Goal: Complete application form: Complete application form

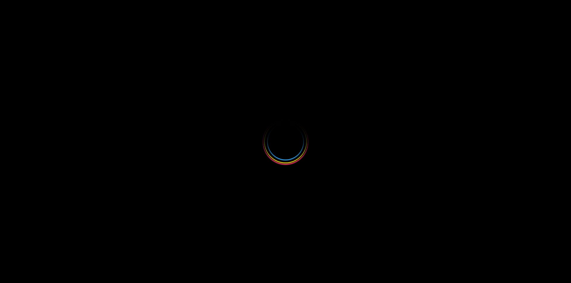
select select
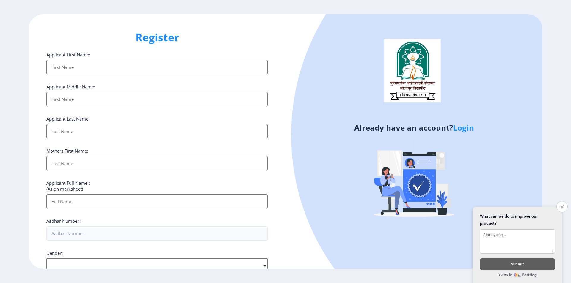
click at [94, 61] on input "Applicant First Name:" at bounding box center [156, 67] width 221 height 14
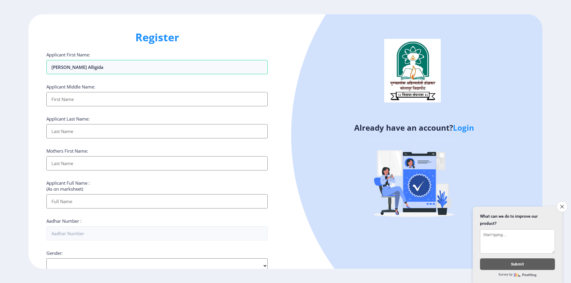
click at [180, 98] on input "Applicant First Name:" at bounding box center [156, 99] width 221 height 14
drag, startPoint x: 119, startPoint y: 70, endPoint x: 130, endPoint y: 95, distance: 27.0
click at [18, 75] on ngx-register "Register Applicant First Name: [PERSON_NAME] alligida Applicant Middle Name: Ap…" at bounding box center [285, 141] width 571 height 255
click at [156, 70] on input "[PERSON_NAME] alligida" at bounding box center [156, 67] width 221 height 14
click at [290, 72] on div "Already have an account? Login" at bounding box center [413, 141] width 257 height 255
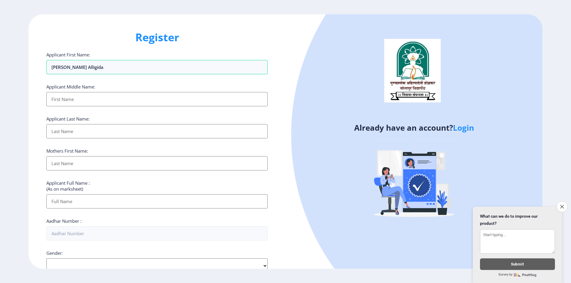
click at [142, 100] on input "Applicant First Name:" at bounding box center [156, 99] width 221 height 14
click at [147, 69] on input "[PERSON_NAME] alligida" at bounding box center [156, 67] width 221 height 14
click at [153, 100] on input "Applicant First Name:" at bounding box center [156, 99] width 221 height 14
drag, startPoint x: 83, startPoint y: 67, endPoint x: 0, endPoint y: 79, distance: 83.7
click at [0, 79] on ngx-register "Register Applicant First Name: [PERSON_NAME] Applicant Middle Name: Applicant L…" at bounding box center [285, 141] width 571 height 255
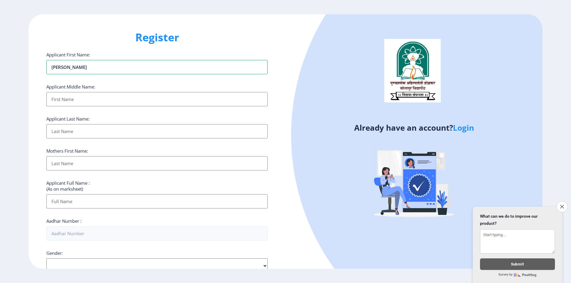
type input "[PERSON_NAME]"
click at [75, 99] on input "Applicant First Name:" at bounding box center [156, 99] width 221 height 14
type input "SOMNING"
click at [82, 132] on input "Applicant First Name:" at bounding box center [156, 131] width 221 height 14
type input "ALLIGIDA"
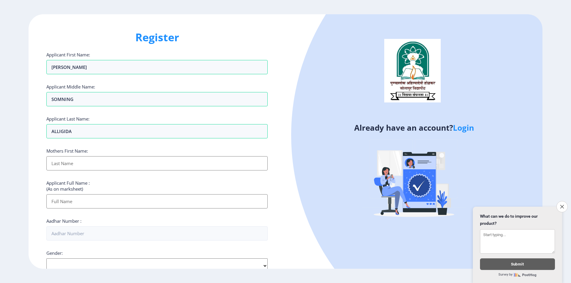
click at [74, 164] on input "Applicant First Name:" at bounding box center [156, 163] width 221 height 14
type input "MAHANANDA"
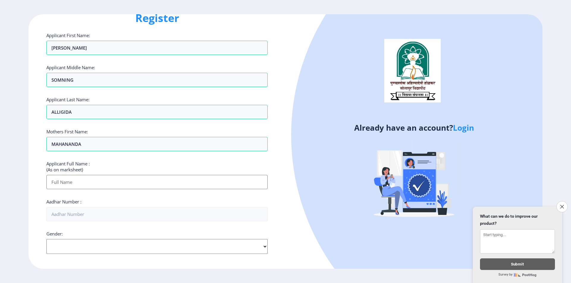
scroll to position [30, 0]
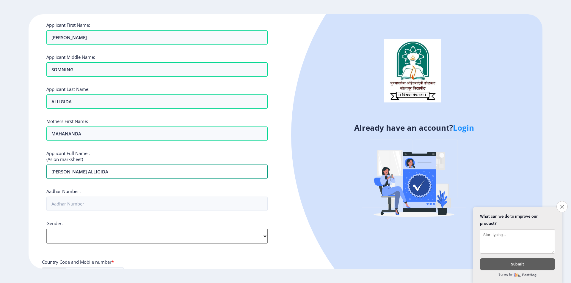
type input "[PERSON_NAME] ALLIGIDA"
click at [289, 188] on div "Already have an account? Login" at bounding box center [413, 141] width 257 height 255
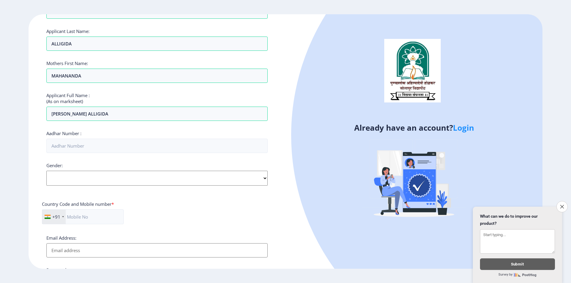
scroll to position [89, 0]
click at [89, 145] on input "Aadhar Number :" at bounding box center [156, 144] width 221 height 14
type input "361849484288"
click at [216, 177] on select "Select Gender [DEMOGRAPHIC_DATA] [DEMOGRAPHIC_DATA] Other" at bounding box center [156, 176] width 221 height 15
select select "[DEMOGRAPHIC_DATA]"
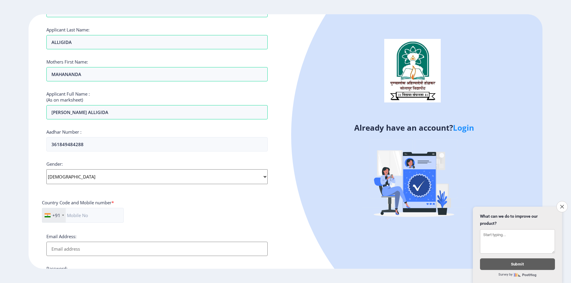
click at [46, 169] on select "Select Gender [DEMOGRAPHIC_DATA] [DEMOGRAPHIC_DATA] Other" at bounding box center [156, 176] width 221 height 15
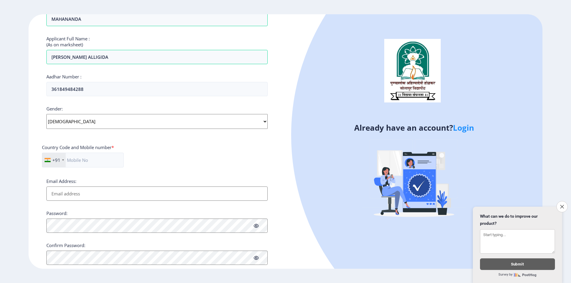
scroll to position [159, 0]
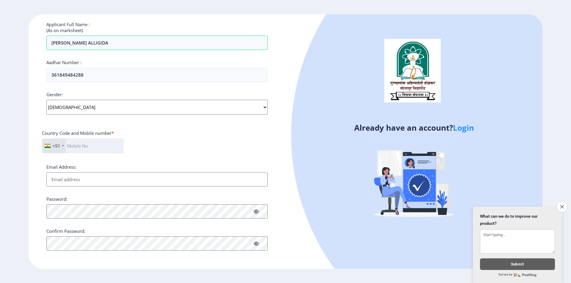
click at [81, 150] on input "text" at bounding box center [83, 146] width 82 height 15
type input "6362097772"
click at [228, 159] on div "Applicant First Name: [PERSON_NAME] Applicant Middle Name: SOMNING Applicant La…" at bounding box center [156, 72] width 221 height 358
click at [89, 180] on input "Email Address:" at bounding box center [156, 179] width 221 height 14
type input "[EMAIL_ADDRESS][DOMAIN_NAME]"
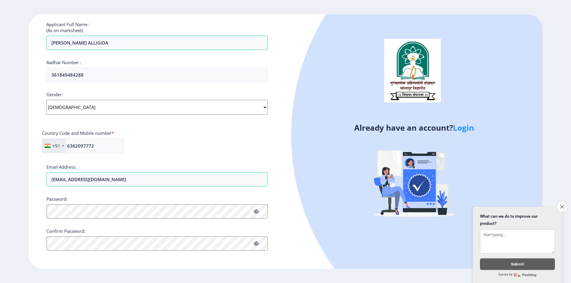
click at [153, 152] on div "+91 [GEOGRAPHIC_DATA] ([GEOGRAPHIC_DATA]) +91 [GEOGRAPHIC_DATA] (‫[GEOGRAPHIC_D…" at bounding box center [157, 149] width 230 height 20
click at [257, 212] on icon at bounding box center [256, 212] width 5 height 4
click at [286, 233] on div "Already have an account? Login" at bounding box center [413, 141] width 257 height 255
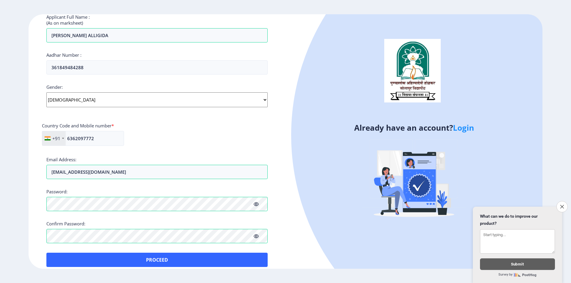
scroll to position [173, 0]
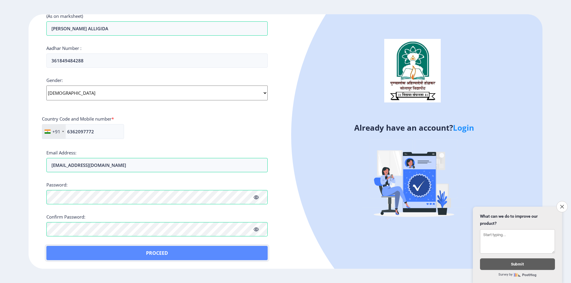
click at [189, 253] on button "Proceed" at bounding box center [156, 253] width 221 height 14
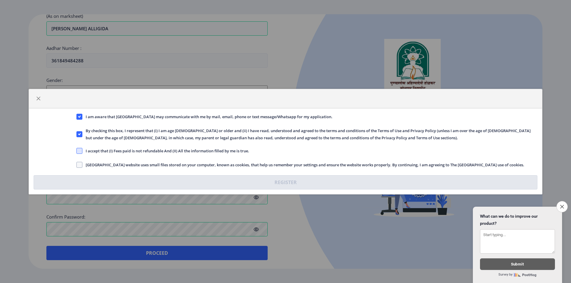
click at [81, 150] on span at bounding box center [79, 151] width 6 height 6
click at [77, 151] on input "I accept that (I) Fees paid is not refundable And (II) All the information fill…" at bounding box center [76, 151] width 0 height 0
checkbox input "true"
click at [79, 167] on span at bounding box center [79, 165] width 6 height 6
click at [77, 165] on input "[GEOGRAPHIC_DATA] website uses small files stored on your computer, known as co…" at bounding box center [76, 165] width 0 height 0
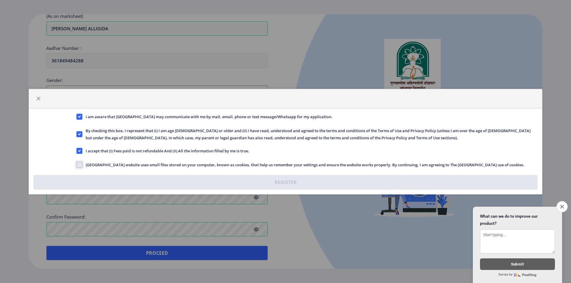
checkbox input "true"
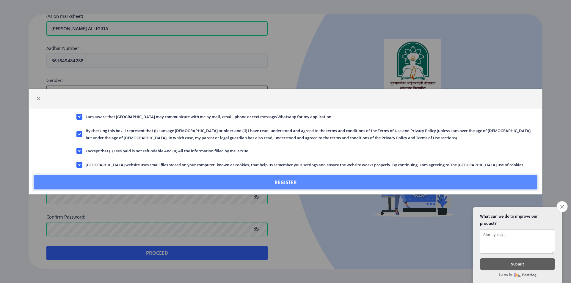
click at [284, 182] on button "Register" at bounding box center [286, 182] width 504 height 14
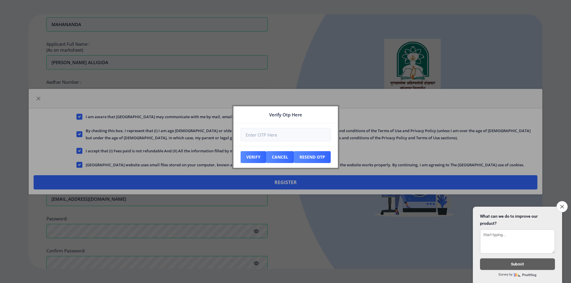
scroll to position [207, 0]
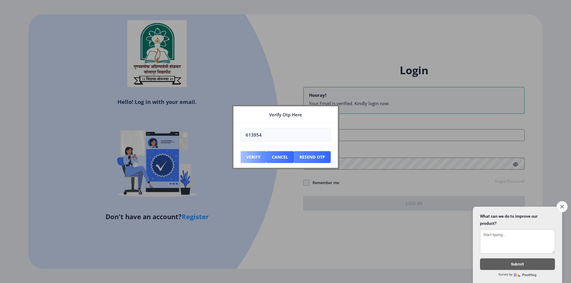
type input "613954"
click at [252, 158] on button "Verify" at bounding box center [253, 157] width 26 height 12
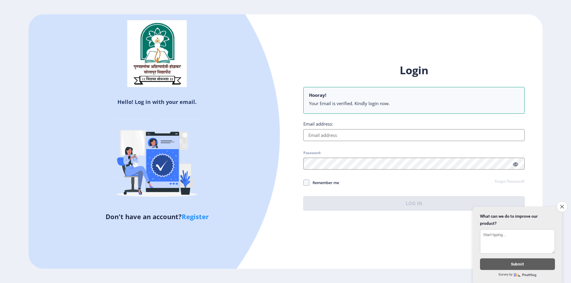
click at [378, 133] on input "Email address:" at bounding box center [413, 135] width 221 height 12
type input "[EMAIL_ADDRESS][DOMAIN_NAME]"
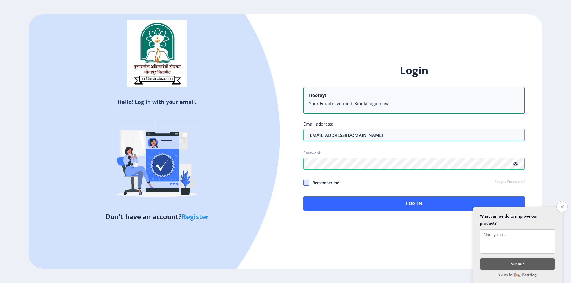
click at [306, 182] on span at bounding box center [306, 183] width 6 height 6
click at [303, 183] on input "Remember me" at bounding box center [303, 183] width 0 height 0
checkbox input "true"
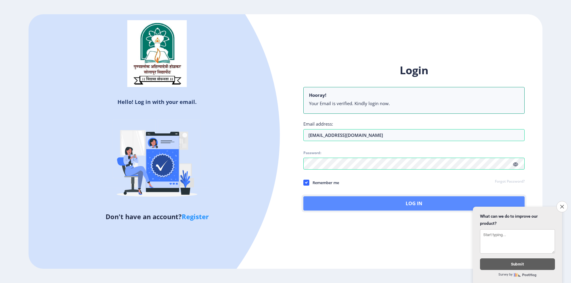
click at [422, 204] on button "Log In" at bounding box center [413, 203] width 221 height 14
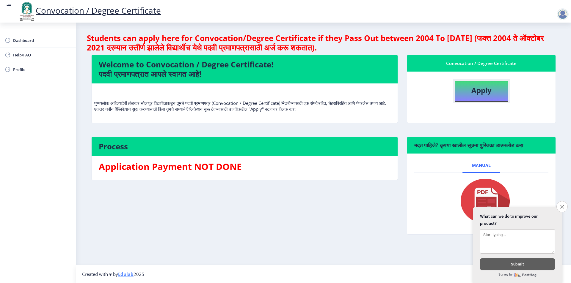
click at [482, 95] on b "Apply" at bounding box center [481, 90] width 20 height 10
select select
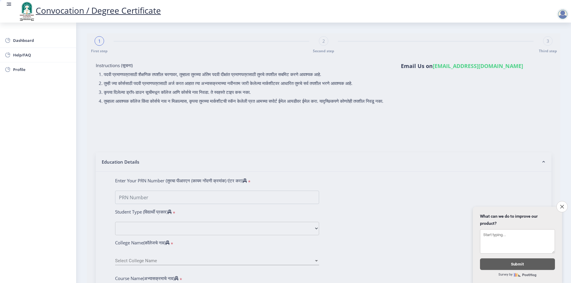
type input "[PERSON_NAME] ALLIGIDA"
type input "MAHANANDA"
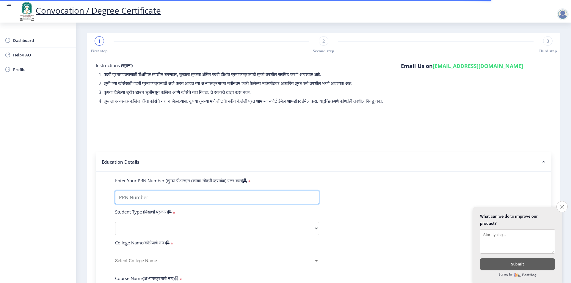
click at [184, 201] on input "Enter Your PRN Number (तुमचा पीआरएन (कायम नोंदणी क्रमांक) एंटर करा)" at bounding box center [217, 197] width 204 height 13
click at [130, 204] on input "Enter Your PRN Number (तुमचा पीआरएन (कायम नोंदणी क्रमांक) एंटर करा)" at bounding box center [217, 197] width 204 height 13
type input "2018032500144704"
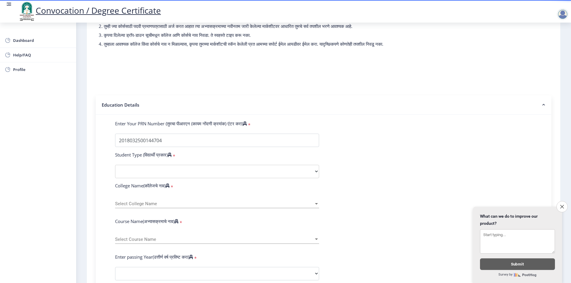
scroll to position [59, 0]
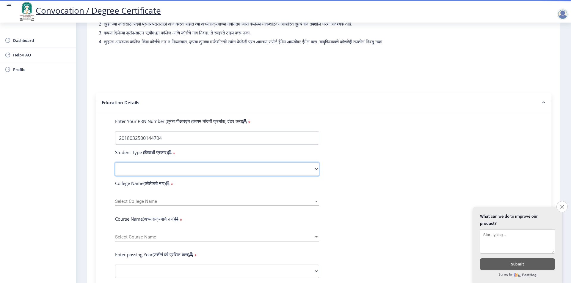
click at [166, 175] on select "Select Student Type Regular External" at bounding box center [217, 169] width 204 height 13
select select "Regular"
click at [115, 168] on select "Select Student Type Regular External" at bounding box center [217, 169] width 204 height 13
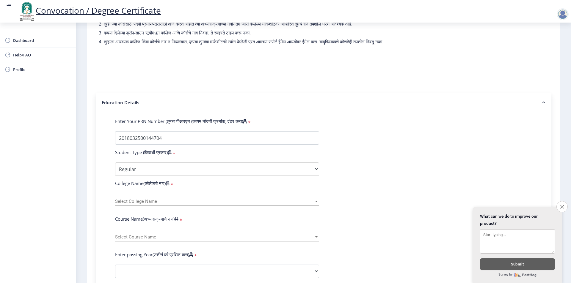
drag, startPoint x: 373, startPoint y: 190, endPoint x: 310, endPoint y: 187, distance: 62.8
click at [373, 189] on form "Enter Your PRN Number (तुमचा पीआरएन (कायम नोंदणी क्रमांक) एंटर करा) * Student T…" at bounding box center [324, 275] width 426 height 315
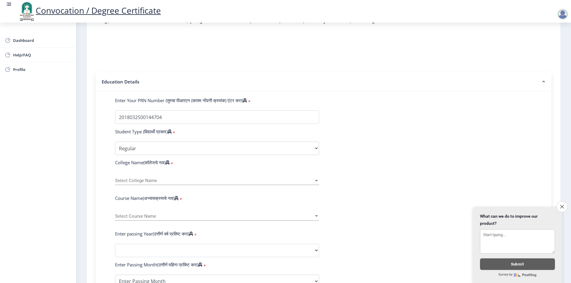
scroll to position [89, 0]
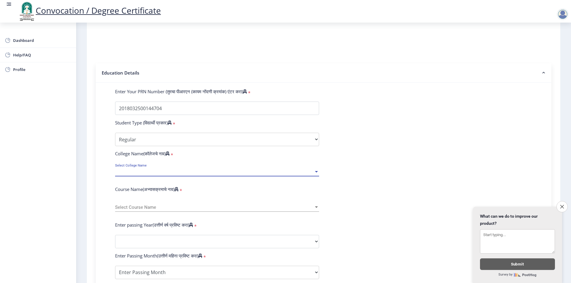
click at [147, 174] on span "Select College Name" at bounding box center [214, 171] width 199 height 5
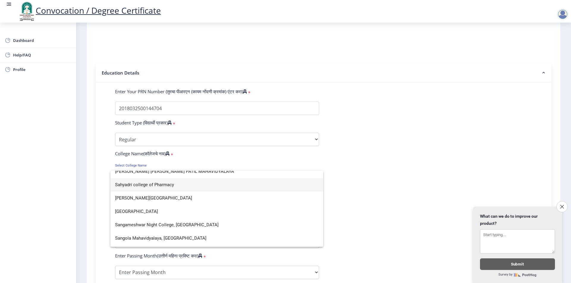
scroll to position [1159, 0]
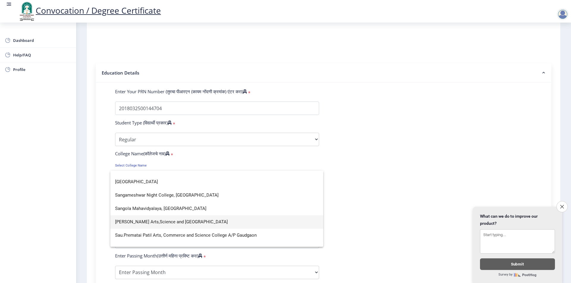
click at [185, 223] on span "[PERSON_NAME] Arts,Science and [GEOGRAPHIC_DATA]" at bounding box center [216, 222] width 203 height 13
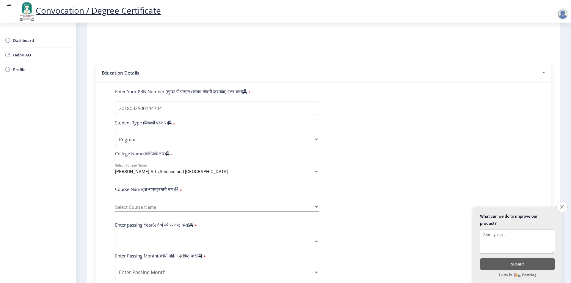
click at [161, 210] on span "Select Course Name" at bounding box center [214, 207] width 199 height 5
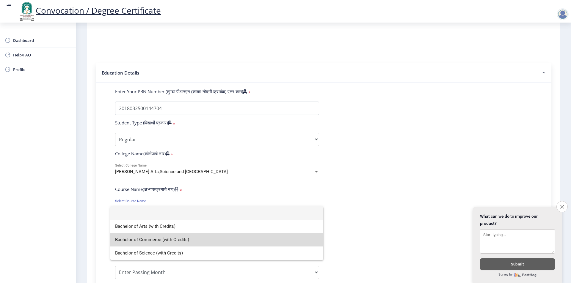
click at [180, 241] on span "Bachelor of Commerce (with Credits)" at bounding box center [216, 239] width 203 height 13
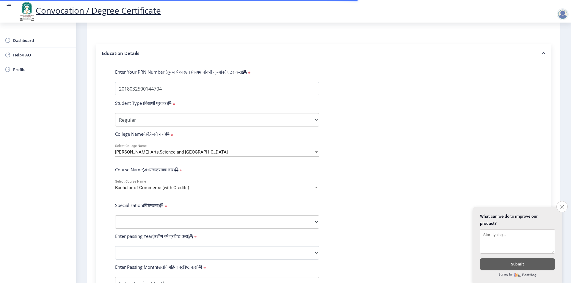
scroll to position [119, 0]
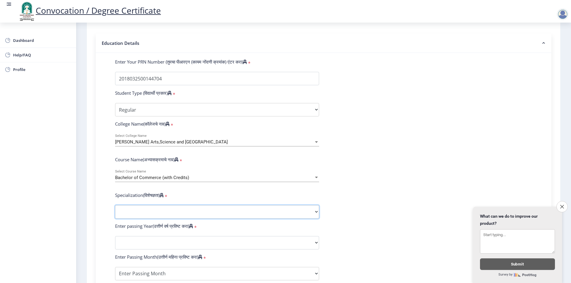
click at [163, 215] on select "Specialization Banking Advanced Accountancy Advanced Banking Advanced Cost Acco…" at bounding box center [217, 211] width 204 height 13
select select "Advanced Accountancy"
click at [115, 211] on select "Specialization Banking Advanced Accountancy Advanced Banking Advanced Cost Acco…" at bounding box center [217, 211] width 204 height 13
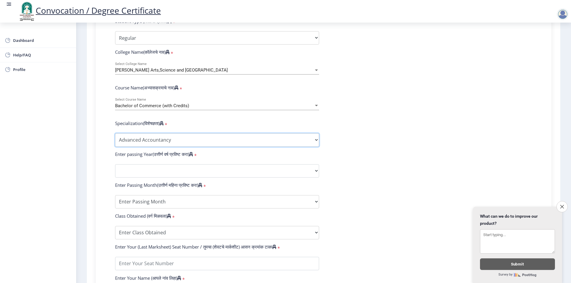
scroll to position [208, 0]
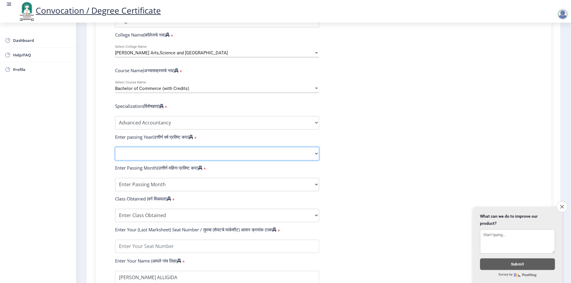
click at [161, 161] on select "2025 2024 2023 2022 2021 2020 2019 2018 2017 2016 2015 2014 2013 2012 2011 2010…" at bounding box center [217, 153] width 204 height 13
select select "2021"
click at [115, 153] on select "2025 2024 2023 2022 2021 2020 2019 2018 2017 2016 2015 2014 2013 2012 2011 2010…" at bounding box center [217, 153] width 204 height 13
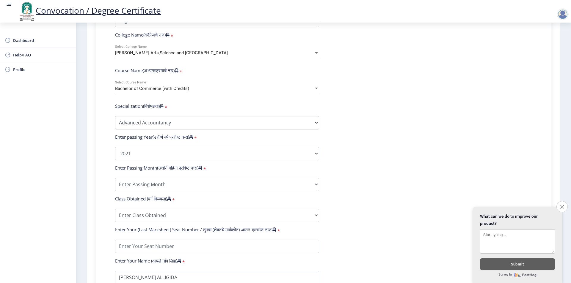
click at [392, 164] on form "Enter Your PRN Number (तुमचा पीआरएन (कायम नोंदणी क्रमांक) एंटर करा) * Student T…" at bounding box center [324, 143] width 426 height 346
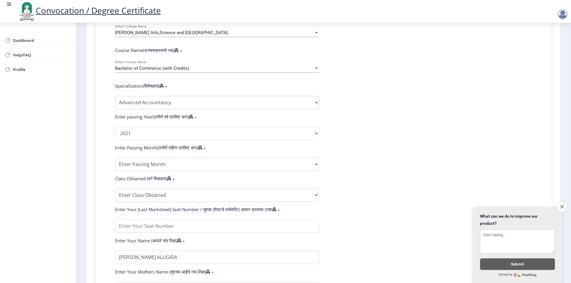
scroll to position [238, 0]
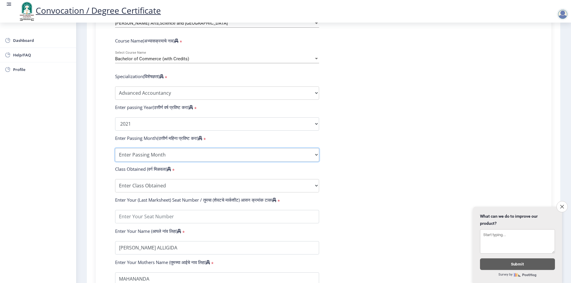
click at [158, 161] on select "Enter Passing Month March April May October November December" at bounding box center [217, 154] width 204 height 13
select select "March"
click at [115, 154] on select "Enter Passing Month March April May October November December" at bounding box center [217, 154] width 204 height 13
drag, startPoint x: 362, startPoint y: 180, endPoint x: 246, endPoint y: 192, distance: 117.5
click at [363, 179] on form "Enter Your PRN Number (तुमचा पीआरएन (कायम नोंदणी क्रमांक) एंटर करा) * Student T…" at bounding box center [324, 113] width 426 height 346
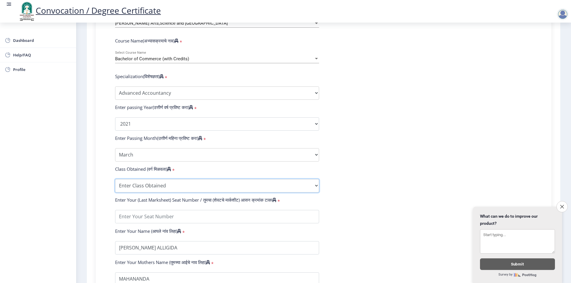
click at [174, 193] on select "Enter Class Obtained FIRST CLASS WITH DISTINCTION FIRST CLASS HIGHER SECOND CLA…" at bounding box center [217, 185] width 204 height 13
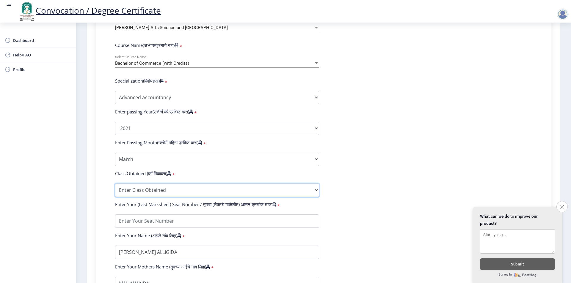
scroll to position [268, 0]
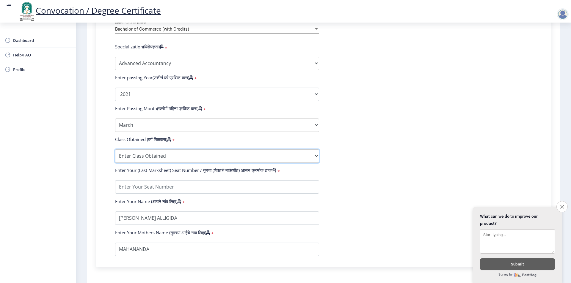
click at [149, 163] on select "Enter Class Obtained FIRST CLASS WITH DISTINCTION FIRST CLASS HIGHER SECOND CLA…" at bounding box center [217, 156] width 204 height 13
select select "Grade A+"
click at [115, 155] on select "Enter Class Obtained FIRST CLASS WITH DISTINCTION FIRST CLASS HIGHER SECOND CLA…" at bounding box center [217, 156] width 204 height 13
click at [394, 198] on form "Enter Your PRN Number (तुमचा पीआरएन (कायम नोंदणी क्रमांक) एंटर करा) * Student T…" at bounding box center [324, 83] width 426 height 346
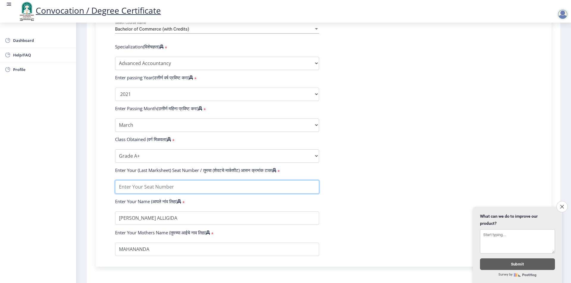
click at [182, 194] on input "textarea" at bounding box center [217, 186] width 204 height 13
type input "1814470"
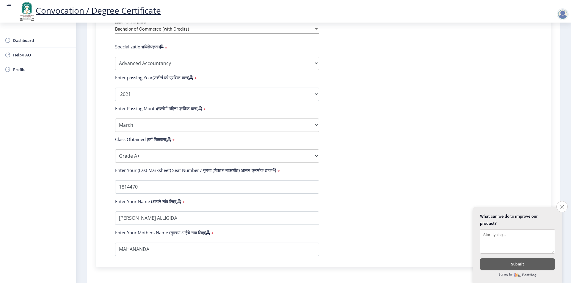
click at [347, 196] on form "Enter Your PRN Number (तुमचा पीआरएन (कायम नोंदणी क्रमांक) एंटर करा) * Student T…" at bounding box center [324, 83] width 426 height 346
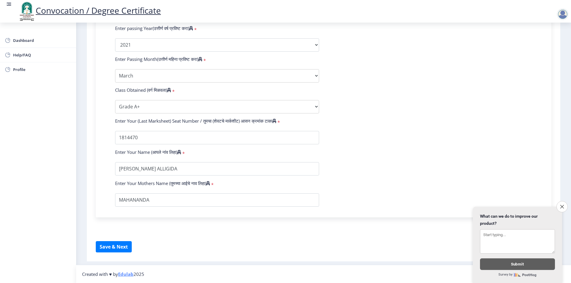
scroll to position [323, 0]
click at [120, 245] on button "Save & Next" at bounding box center [114, 246] width 36 height 11
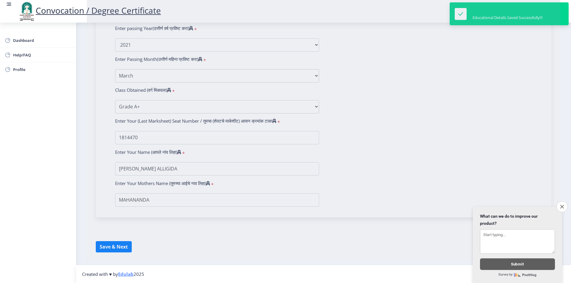
select select
type input "[PERSON_NAME] ALLIGIDA"
type input "MAHANANDA"
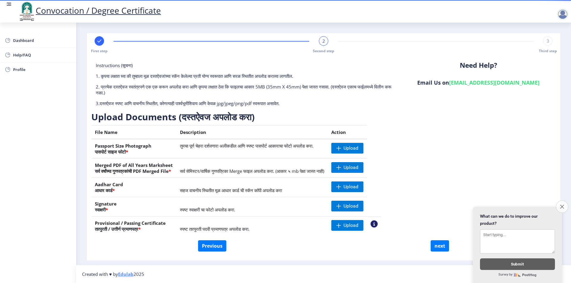
click at [562, 205] on icon "Close survey" at bounding box center [562, 207] width 4 height 4
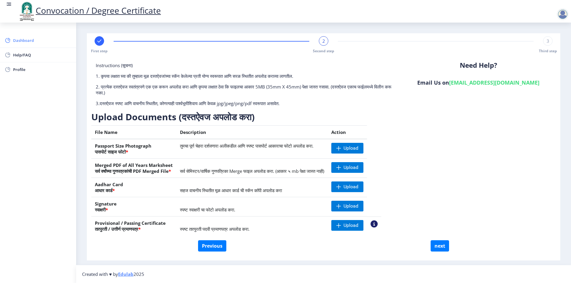
click at [23, 42] on span "Dashboard" at bounding box center [42, 40] width 58 height 7
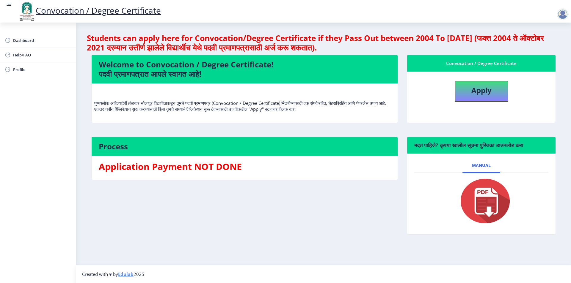
click at [482, 202] on img at bounding box center [481, 201] width 59 height 48
